Goal: Communication & Community: Answer question/provide support

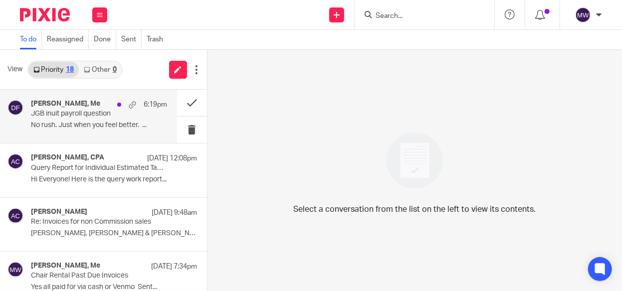
click at [92, 119] on div "Donna Ferguson, Me 6:19pm JGB inuit payroll question No rush. Just when you fee…" at bounding box center [99, 116] width 136 height 33
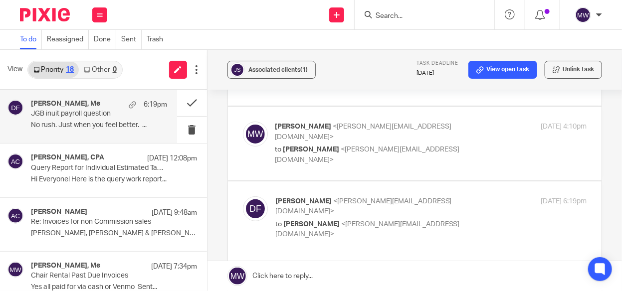
scroll to position [100, 0]
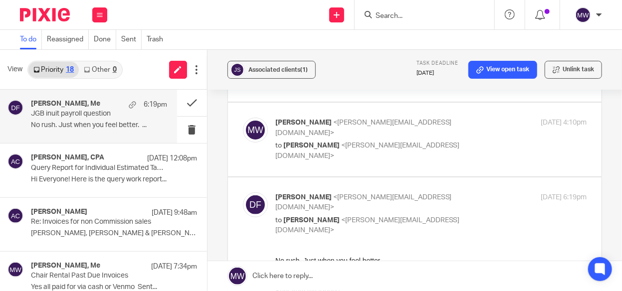
click at [64, 67] on link "Priority 18" at bounding box center [53, 70] width 50 height 16
click at [110, 73] on link "Other 0" at bounding box center [100, 70] width 42 height 16
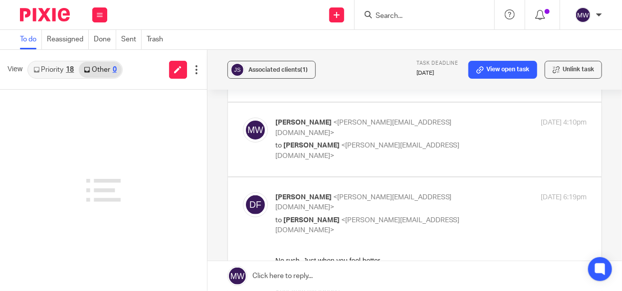
click at [61, 66] on link "Priority 18" at bounding box center [53, 70] width 50 height 16
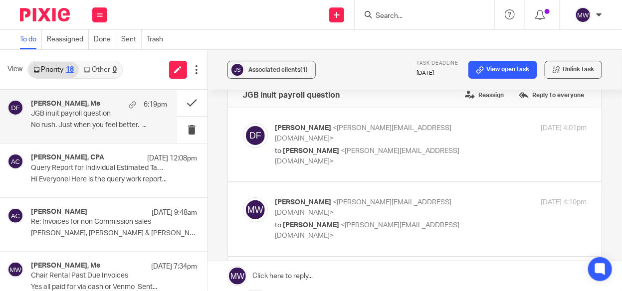
scroll to position [0, 0]
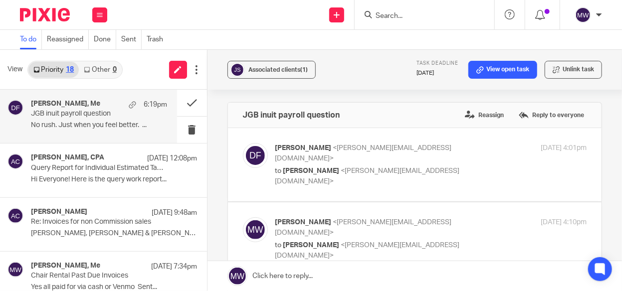
click at [102, 123] on p "No rush. Just when you feel better. ..." at bounding box center [99, 125] width 136 height 8
click at [106, 116] on p "JGB inuit payroll question" at bounding box center [85, 114] width 109 height 8
click at [162, 106] on div "Donna Ferguson, Me 6:19pm JGB inuit payroll question No rush. Just when you fee…" at bounding box center [88, 116] width 177 height 53
click at [527, 114] on label "Reply to everyone" at bounding box center [552, 115] width 70 height 15
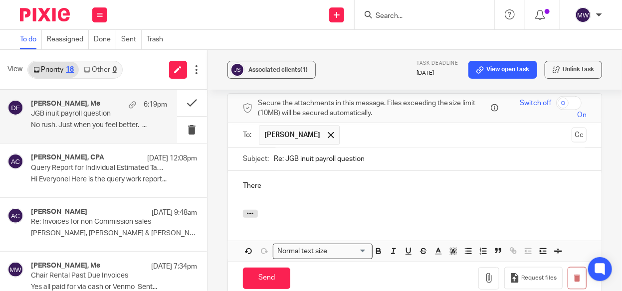
scroll to position [480, 0]
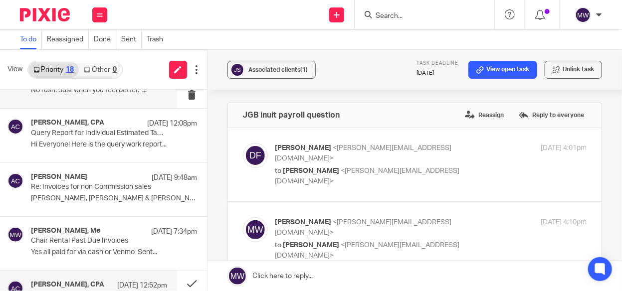
scroll to position [0, 0]
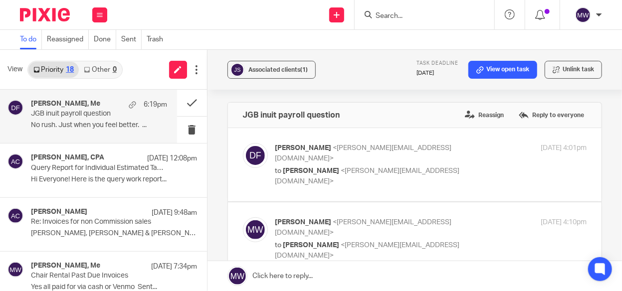
click at [106, 122] on p "No rush. Just when you feel better. ..." at bounding box center [99, 125] width 136 height 8
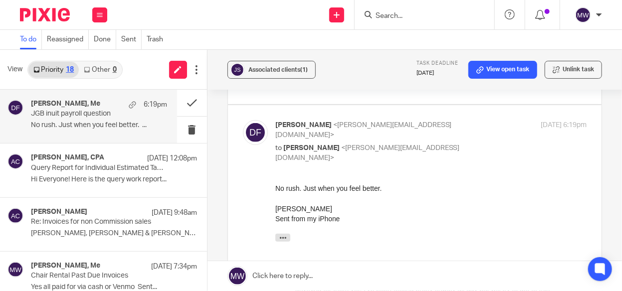
scroll to position [150, 0]
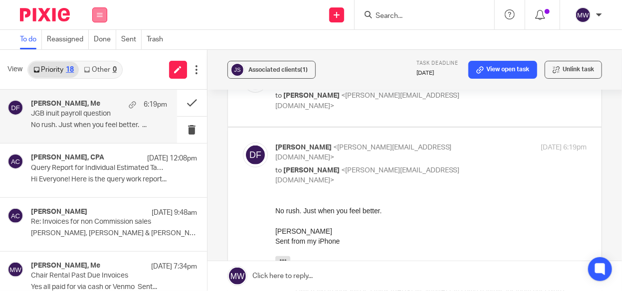
click at [97, 12] on icon at bounding box center [100, 15] width 6 height 6
click at [96, 45] on link "Work" at bounding box center [94, 46] width 16 height 7
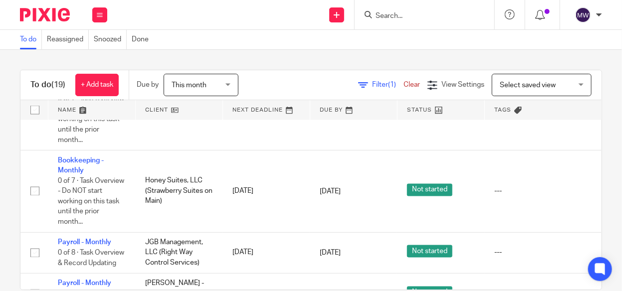
scroll to position [697, 0]
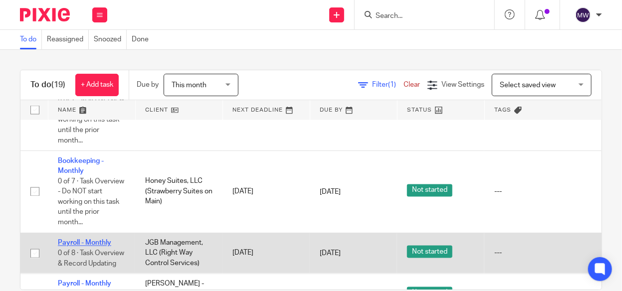
click at [75, 240] on link "Payroll - Monthly" at bounding box center [84, 243] width 53 height 7
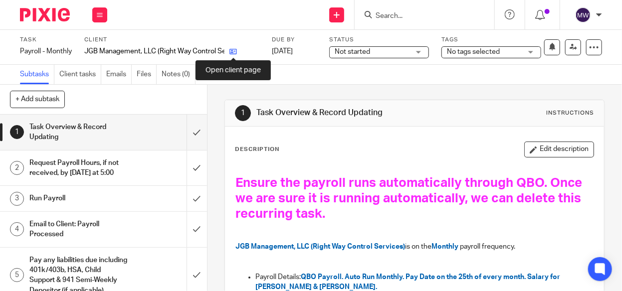
click at [231, 50] on icon at bounding box center [233, 51] width 7 height 7
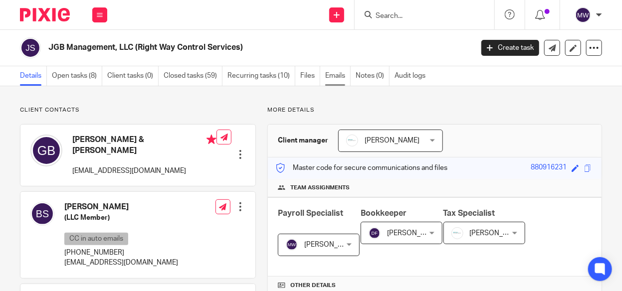
click at [327, 76] on link "Emails" at bounding box center [337, 75] width 25 height 19
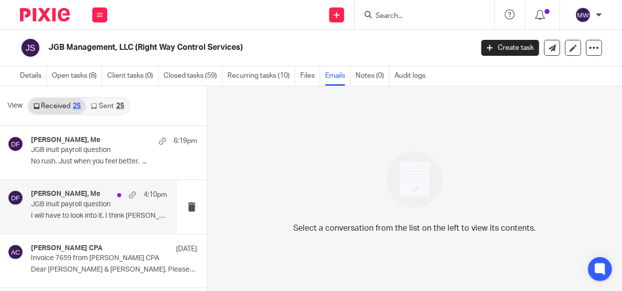
click at [95, 206] on p "JGB inuit payroll question" at bounding box center [85, 205] width 109 height 8
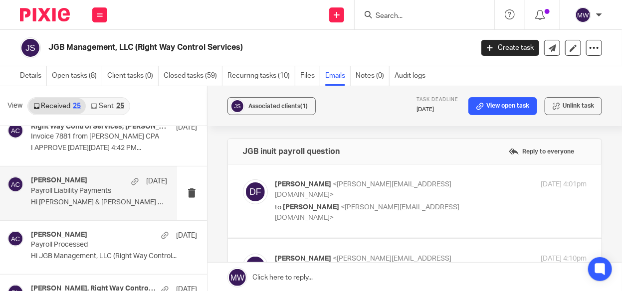
scroll to position [299, 0]
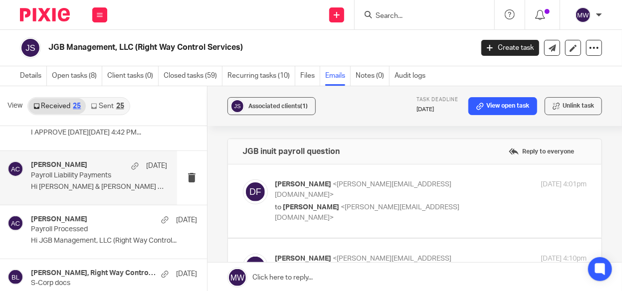
click at [107, 181] on div "[PERSON_NAME] [DATE] Payroll Liability Payments Hi [PERSON_NAME] & [PERSON_NAME…" at bounding box center [99, 177] width 136 height 33
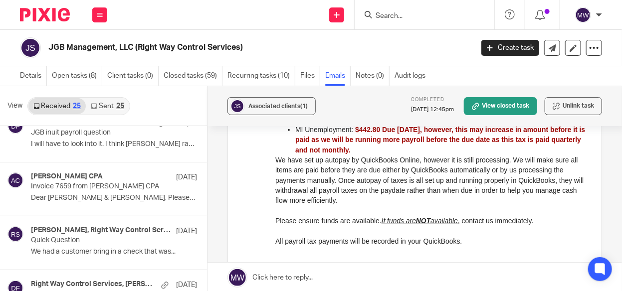
scroll to position [50, 0]
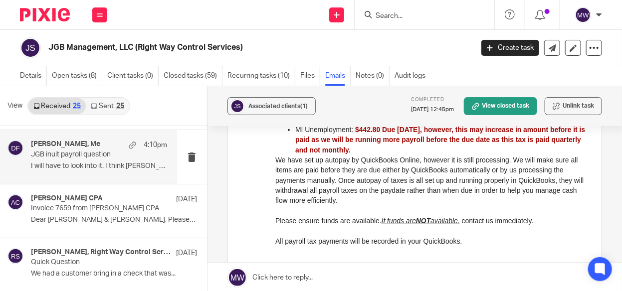
click at [76, 169] on p "I will have to look into it. I think [PERSON_NAME] ran..." at bounding box center [99, 166] width 136 height 8
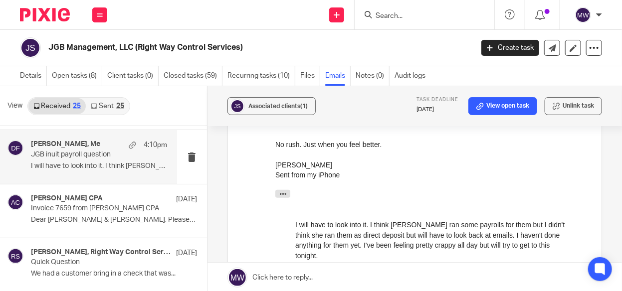
scroll to position [250, 0]
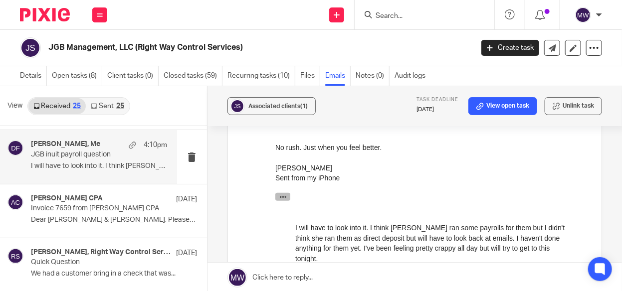
click at [283, 196] on icon "button" at bounding box center [282, 196] width 7 height 7
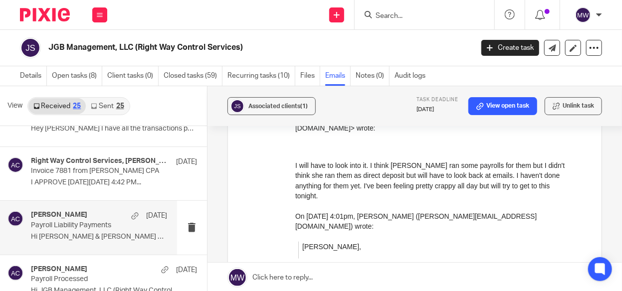
click at [90, 215] on div "Amy Corfixsen Jul 25" at bounding box center [99, 216] width 136 height 10
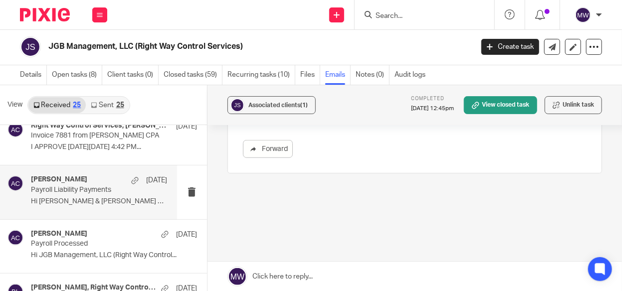
scroll to position [299, 0]
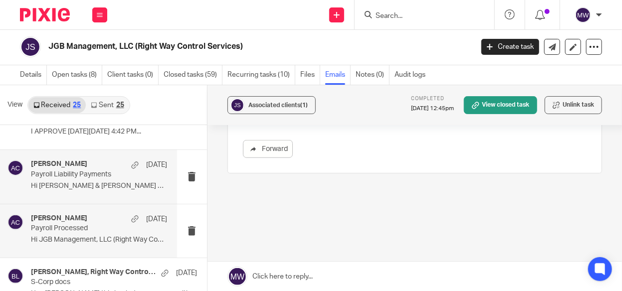
click at [104, 220] on div "Amy Corfixsen Jul 25" at bounding box center [99, 220] width 136 height 10
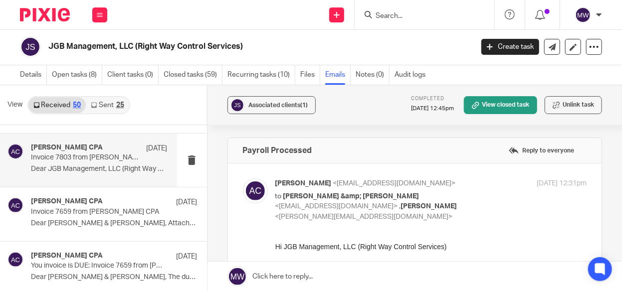
scroll to position [0, 0]
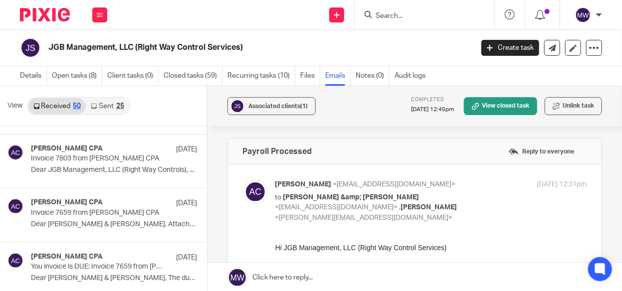
click at [116, 106] on div "25" at bounding box center [120, 106] width 8 height 7
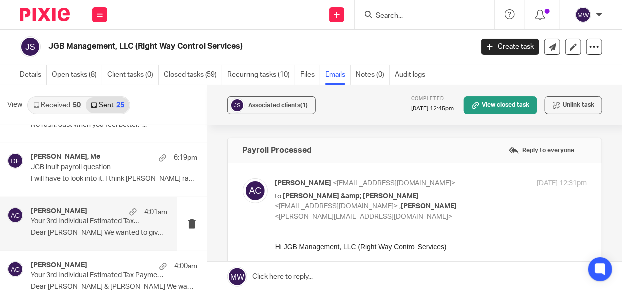
scroll to position [50, 0]
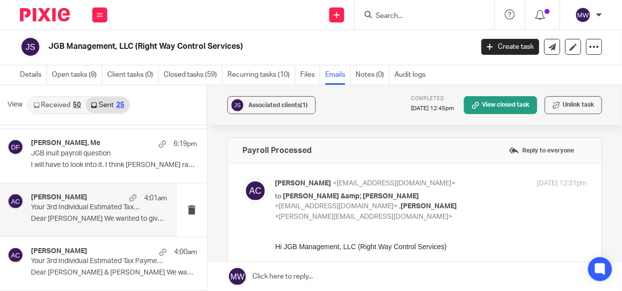
click at [99, 211] on p "Your 3rd Individual Estimated Tax Payments Are Due Soon!" at bounding box center [85, 208] width 109 height 8
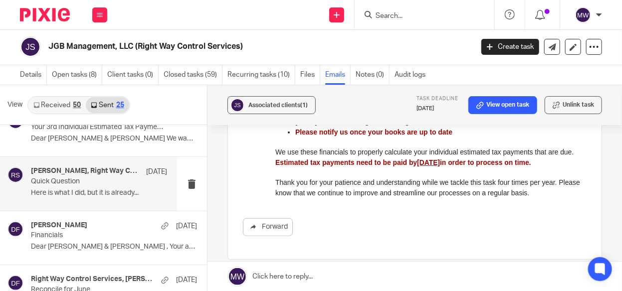
scroll to position [0, 0]
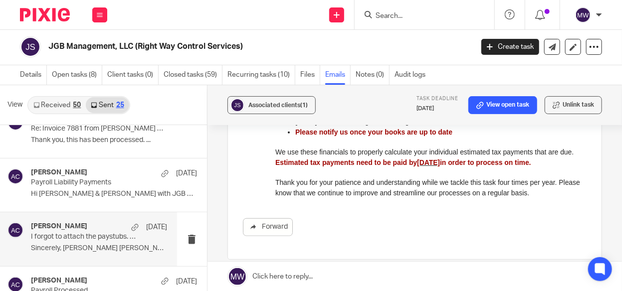
click at [68, 227] on h4 "[PERSON_NAME]" at bounding box center [59, 227] width 56 height 8
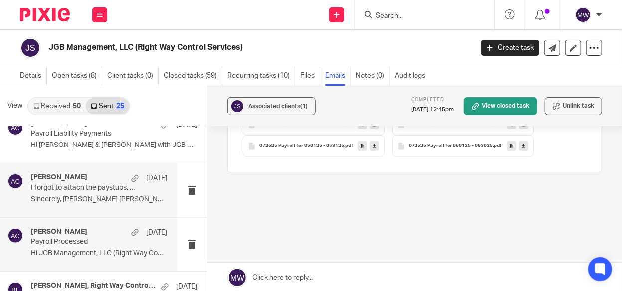
click at [80, 247] on div "Amy Corfixsen Jul 25 Payroll Processed Hi JGB Management, LLC (Right Way Contro…" at bounding box center [99, 244] width 136 height 33
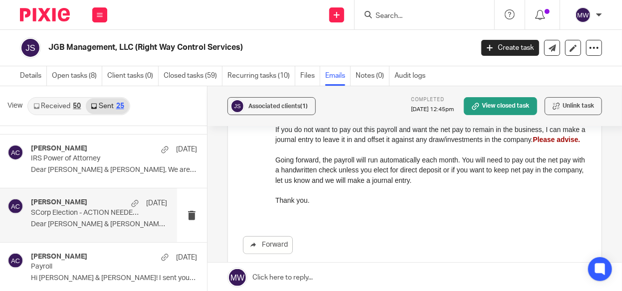
scroll to position [799, 0]
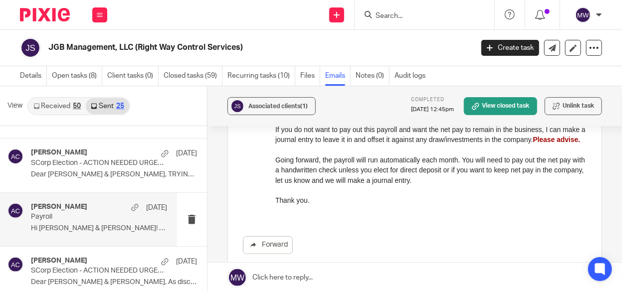
click at [112, 221] on div "Amy Corfixsen Jul 17 Payroll Hi Brad & Garrett! I sent you stuff to..." at bounding box center [99, 219] width 136 height 33
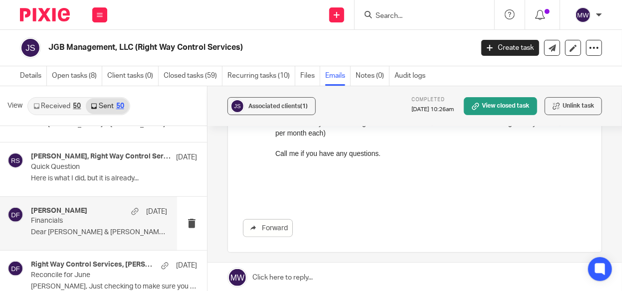
scroll to position [0, 0]
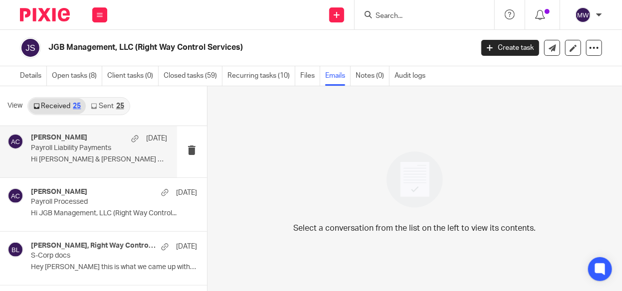
scroll to position [349, 0]
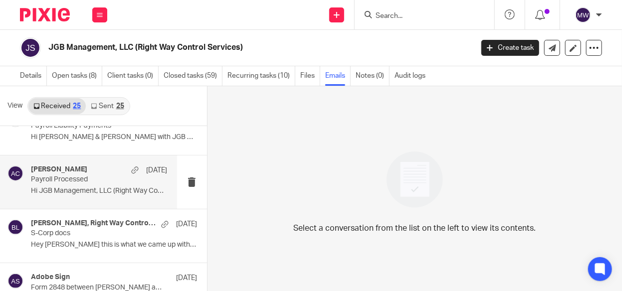
click at [74, 182] on p "Payroll Processed" at bounding box center [85, 180] width 109 height 8
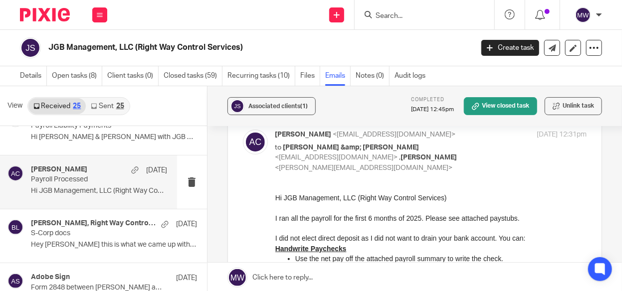
scroll to position [0, 0]
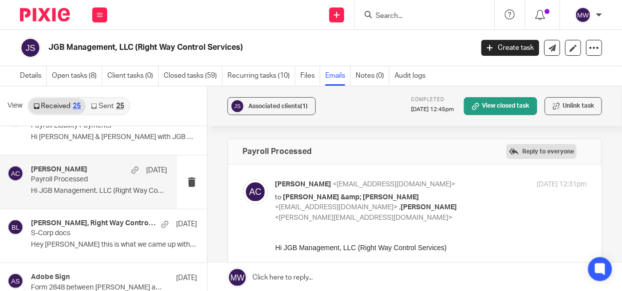
click at [528, 156] on label "Reply to everyone" at bounding box center [542, 151] width 70 height 15
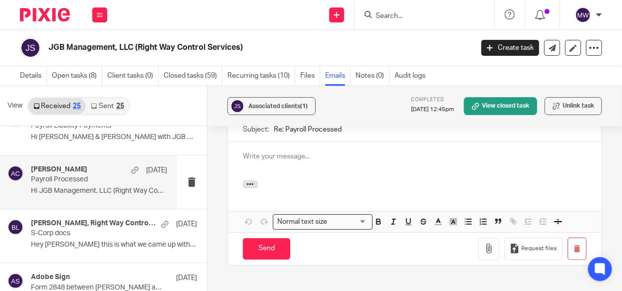
scroll to position [321, 0]
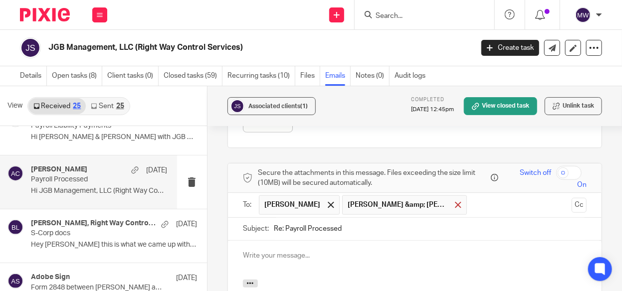
click at [453, 198] on div at bounding box center [458, 205] width 11 height 15
drag, startPoint x: 352, startPoint y: 207, endPoint x: 313, endPoint y: 217, distance: 39.7
click at [314, 218] on input "Re: Payroll Processed" at bounding box center [430, 229] width 313 height 22
click at [308, 249] on div at bounding box center [415, 260] width 374 height 39
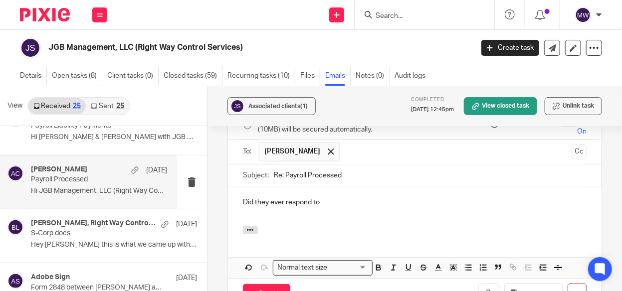
scroll to position [421, 0]
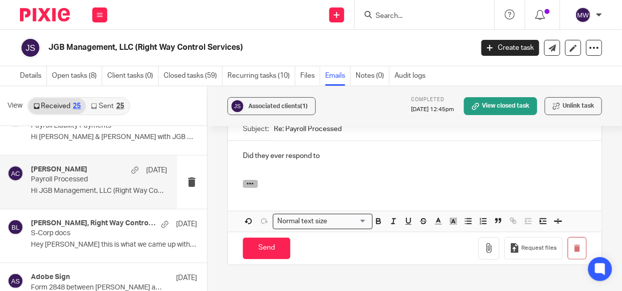
click at [251, 180] on icon "button" at bounding box center [250, 183] width 7 height 7
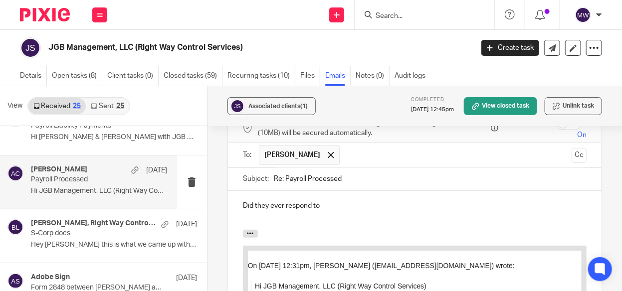
scroll to position [321, 0]
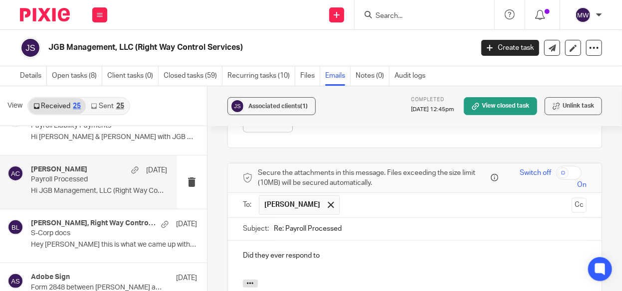
click at [336, 251] on p "Did they ever respond to" at bounding box center [415, 256] width 344 height 10
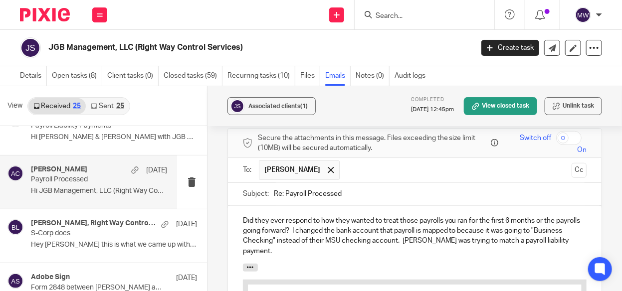
scroll to position [371, 0]
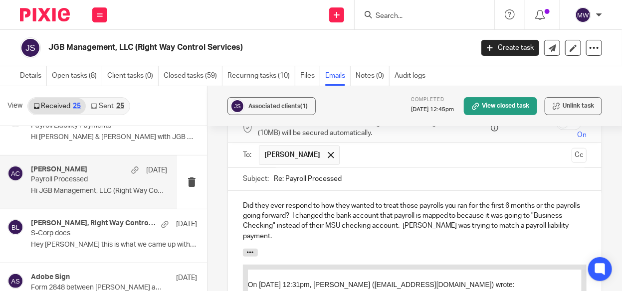
click at [314, 204] on p "Did they ever respond to how they wanted to treat those payrolls you ran for th…" at bounding box center [415, 221] width 344 height 40
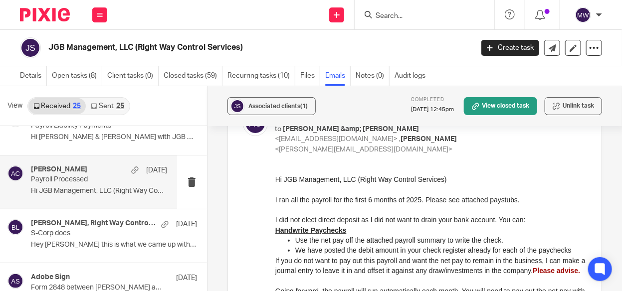
scroll to position [0, 0]
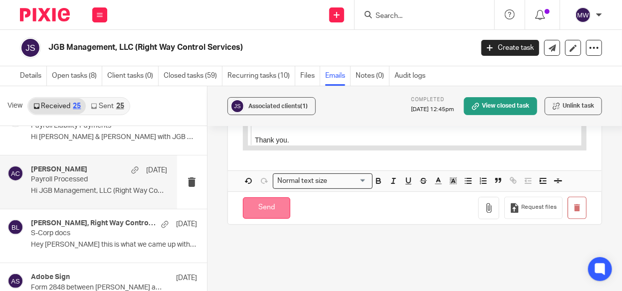
click at [269, 198] on input "Send" at bounding box center [266, 208] width 47 height 21
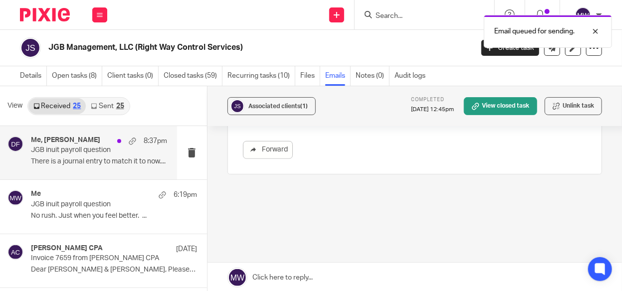
click at [80, 145] on div "Me, Donna Ferguson 8:37pm" at bounding box center [99, 141] width 136 height 10
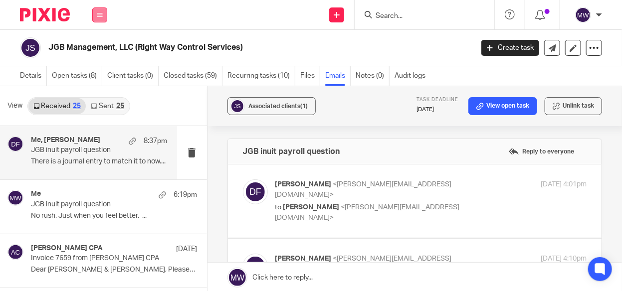
click at [103, 17] on button at bounding box center [99, 14] width 15 height 15
click at [102, 62] on link "Email" at bounding box center [94, 60] width 16 height 7
